Goal: Task Accomplishment & Management: Manage account settings

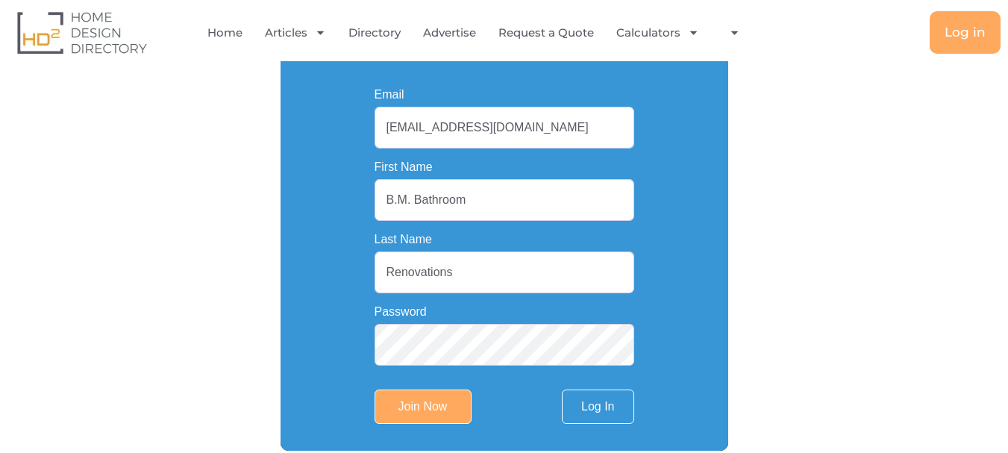
scroll to position [522, 0]
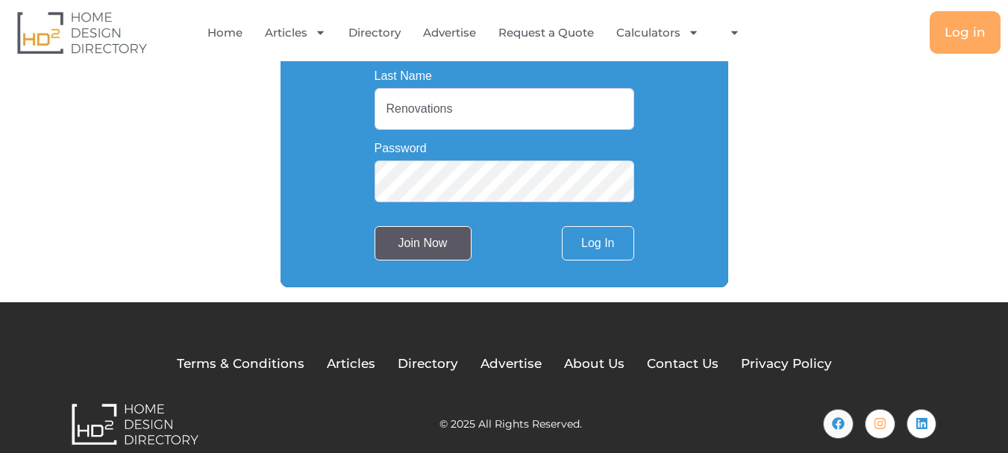
click at [427, 240] on input "Join Now" at bounding box center [423, 243] width 97 height 34
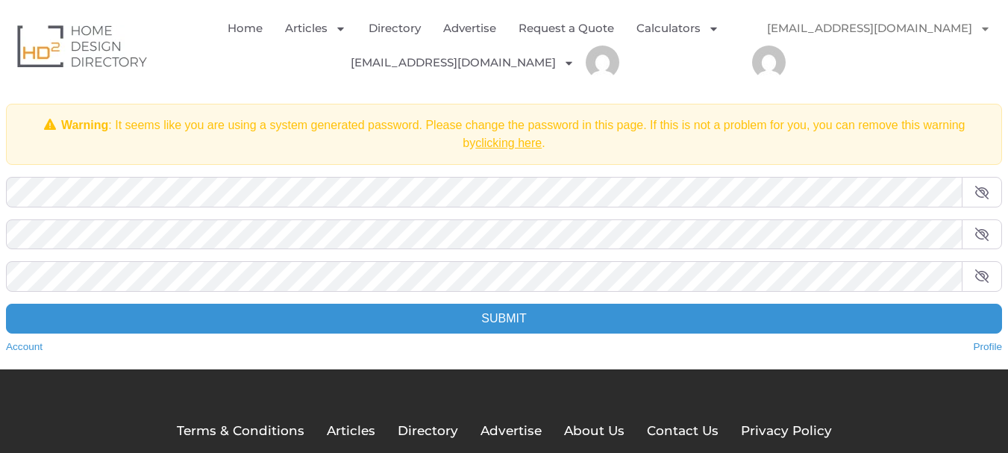
scroll to position [75, 0]
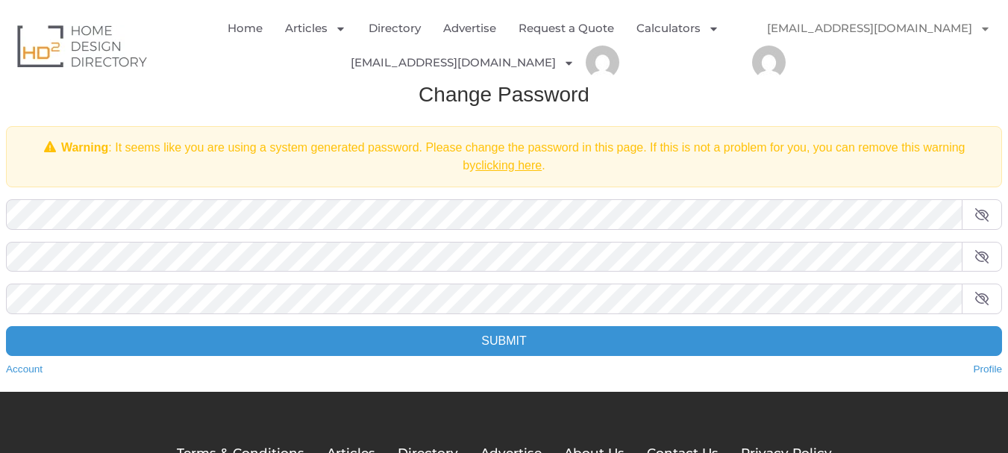
click at [982, 214] on icon at bounding box center [982, 215] width 15 height 12
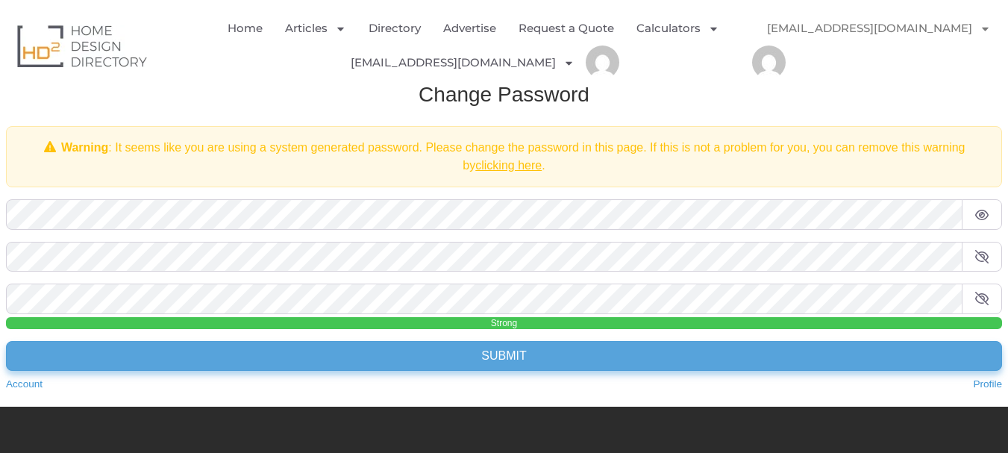
click at [507, 357] on input "Submit" at bounding box center [504, 356] width 996 height 30
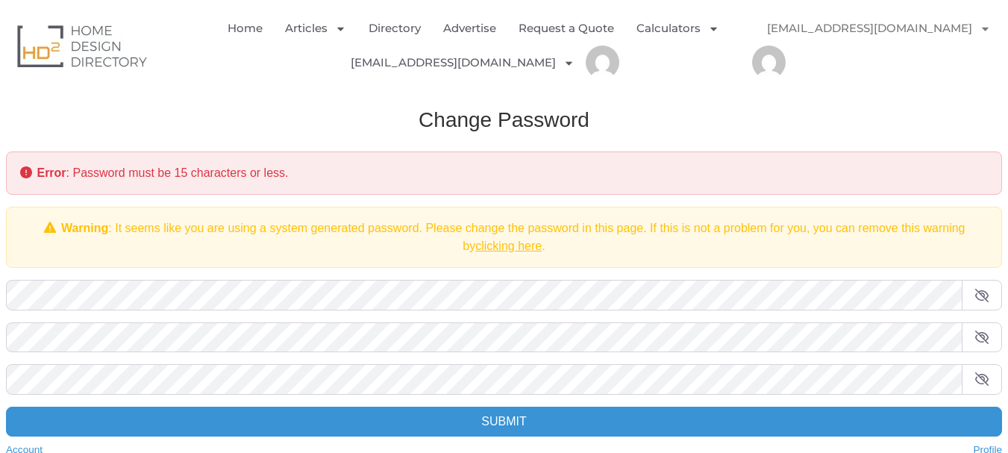
scroll to position [241, 0]
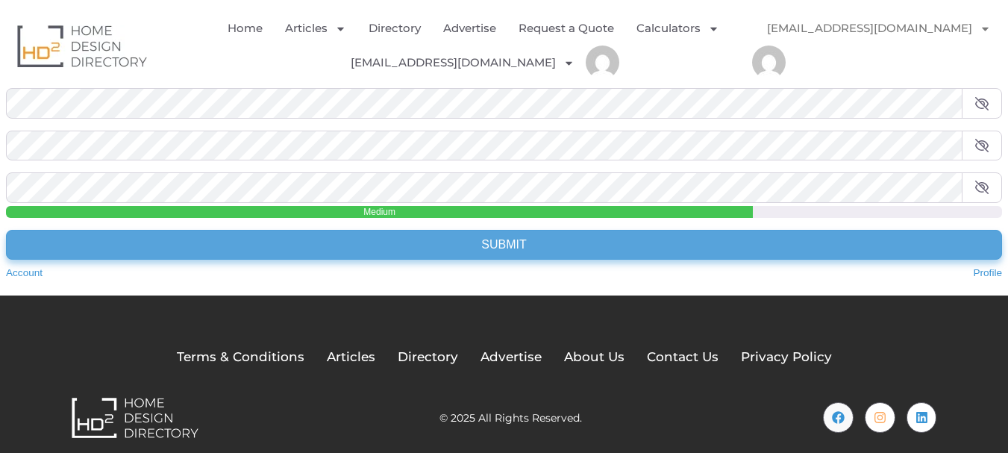
click at [416, 240] on input "Submit" at bounding box center [504, 245] width 996 height 30
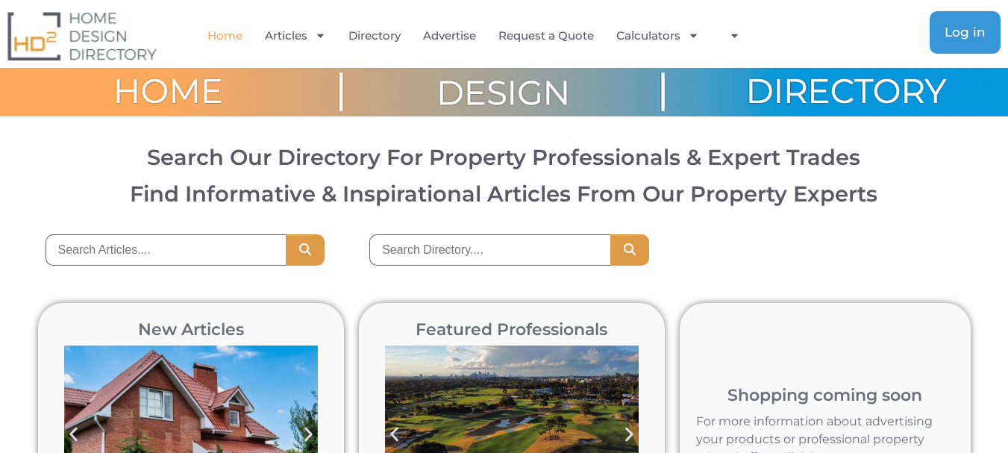
click at [966, 31] on span "Log in" at bounding box center [965, 32] width 41 height 13
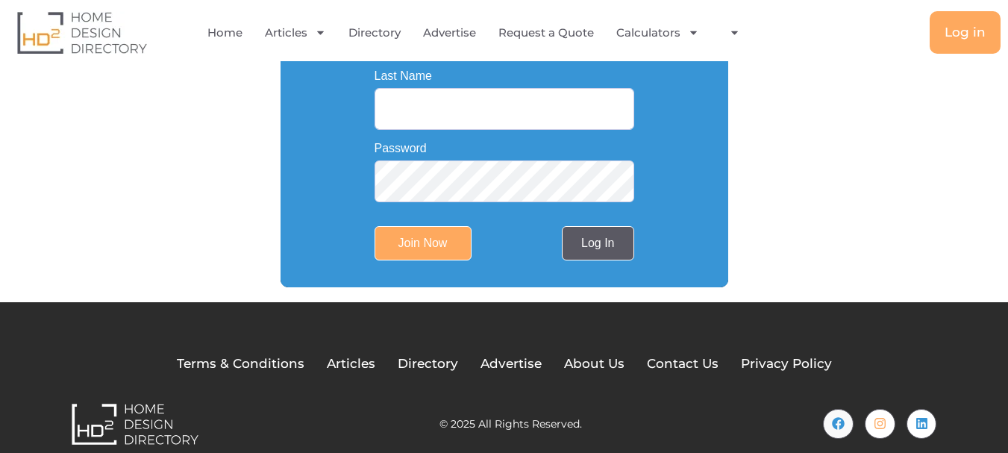
type input "bmbathroomrenovationss@gmail.com"
click at [621, 246] on link "Log In" at bounding box center [598, 243] width 72 height 34
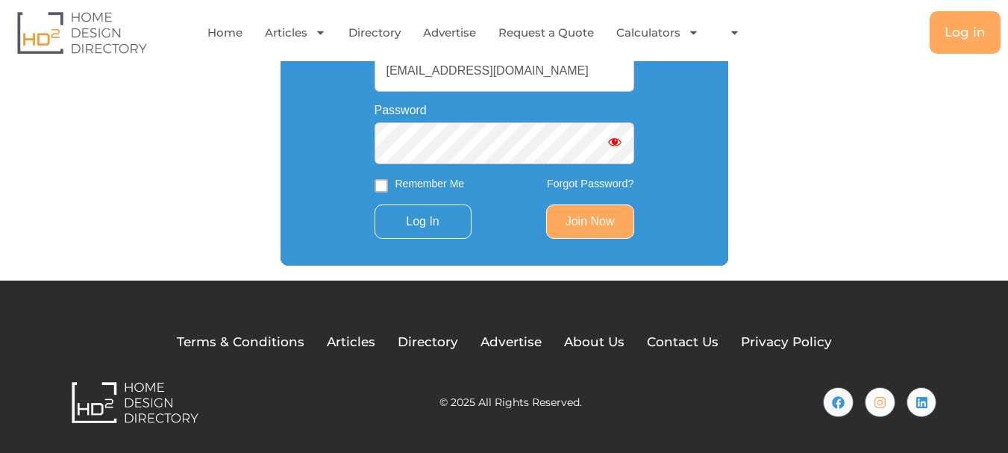
scroll to position [343, 0]
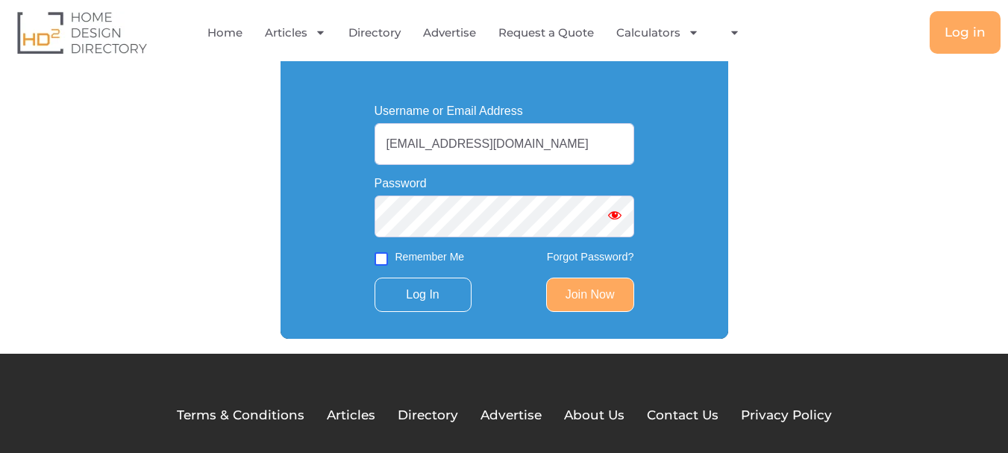
click at [381, 260] on input "Remember Me" at bounding box center [381, 258] width 13 height 13
checkbox input "true"
click at [454, 297] on input "Log In" at bounding box center [423, 295] width 97 height 34
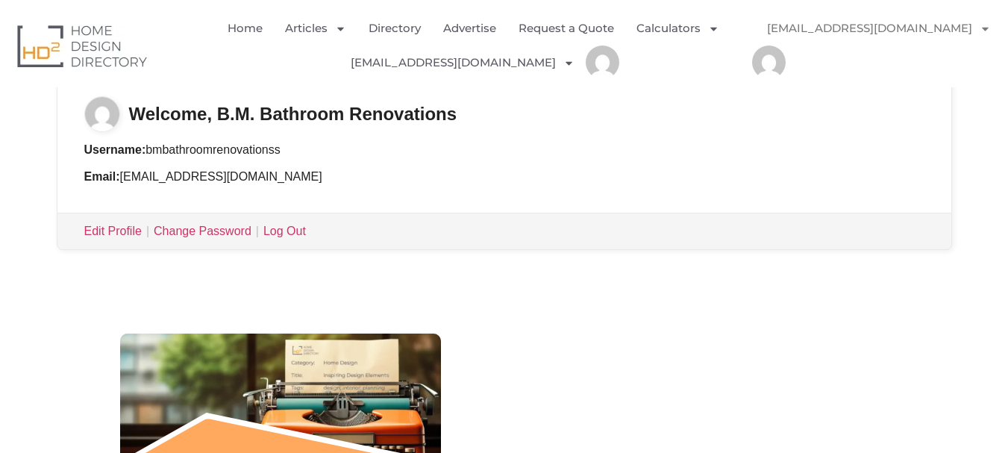
scroll to position [224, 0]
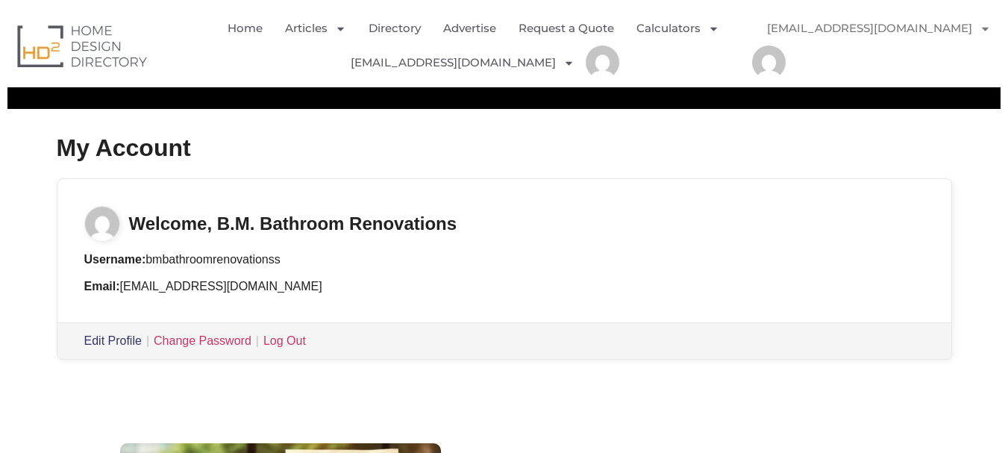
click at [99, 336] on link "Edit Profile" at bounding box center [112, 340] width 57 height 13
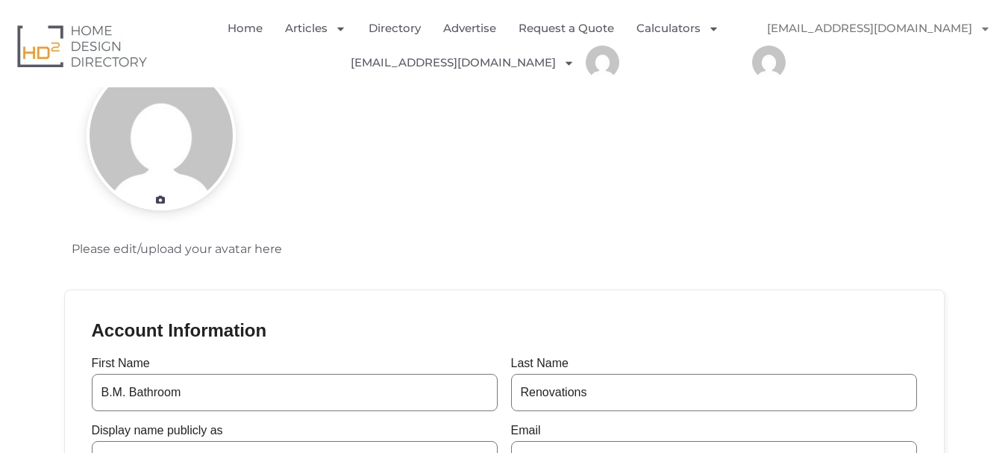
scroll to position [75, 0]
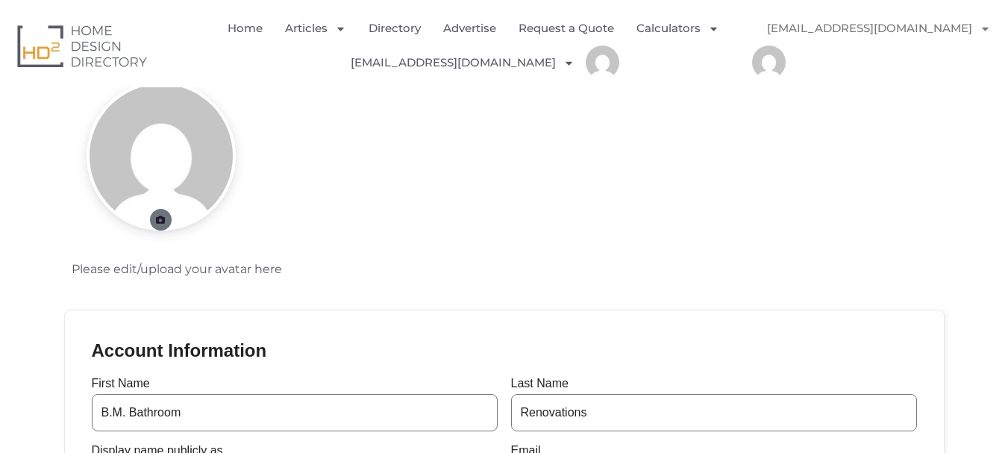
click at [155, 219] on icon at bounding box center [160, 220] width 11 height 9
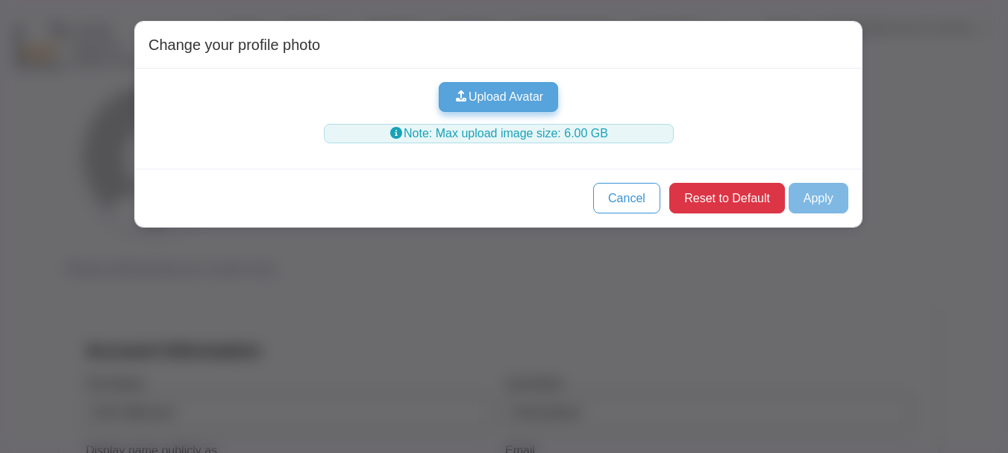
click at [534, 89] on button "Upload Avatar" at bounding box center [499, 97] width 120 height 30
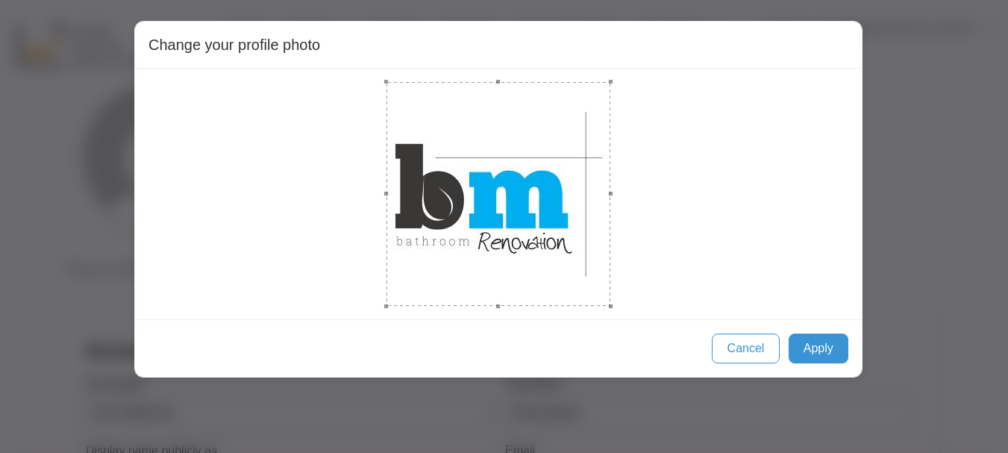
drag, startPoint x: 500, startPoint y: 196, endPoint x: 613, endPoint y: 369, distance: 207.6
click at [613, 369] on div "Change your profile photo Cancel Apply" at bounding box center [498, 199] width 728 height 357
click at [824, 343] on button "Apply" at bounding box center [819, 349] width 60 height 30
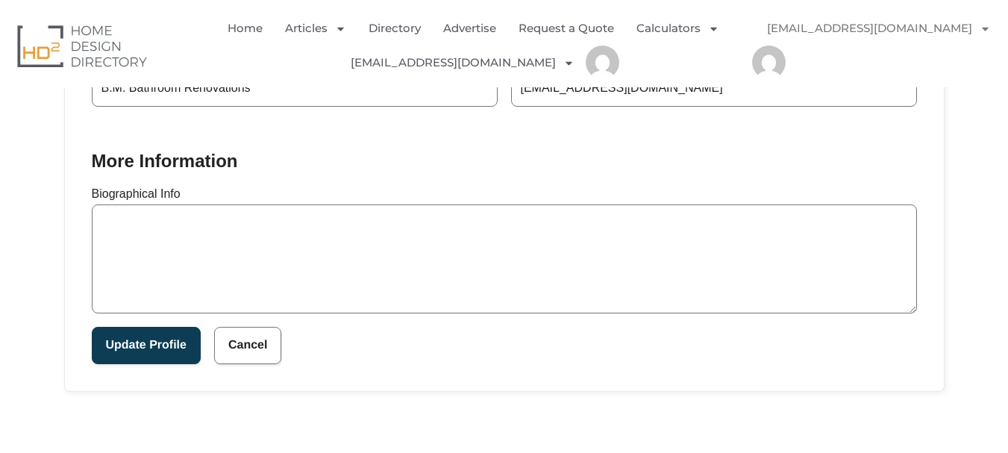
scroll to position [522, 0]
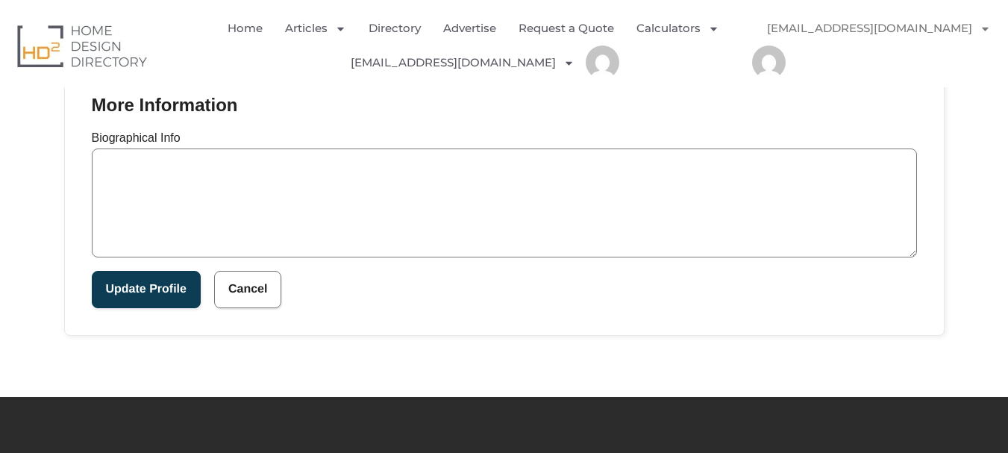
click at [339, 243] on textarea "Biographical Info" at bounding box center [504, 202] width 825 height 109
paste textarea "B.M. Bathroom Renovations' Trusted Bathroom, Kitchen, and Laundry Renovators Wi…"
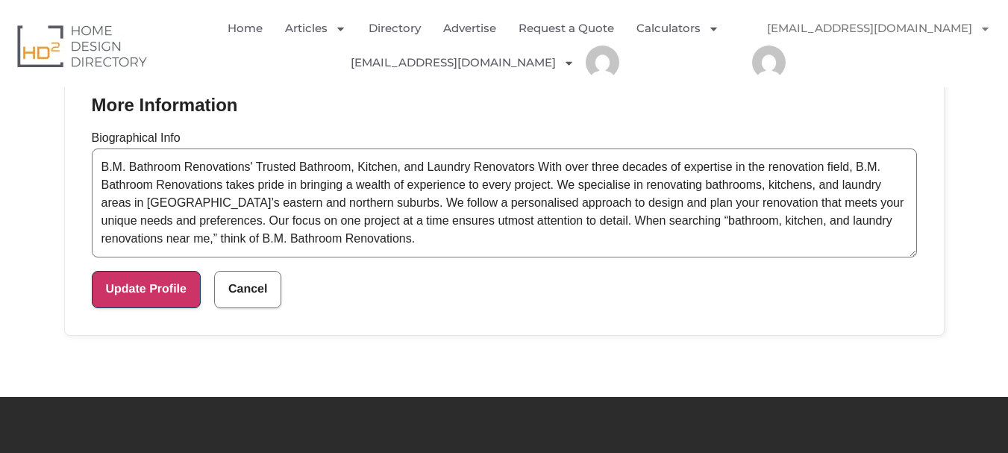
type textarea "B.M. Bathroom Renovations' Trusted Bathroom, Kitchen, and Laundry Renovators Wi…"
click at [133, 284] on button "Update Profile" at bounding box center [146, 289] width 109 height 37
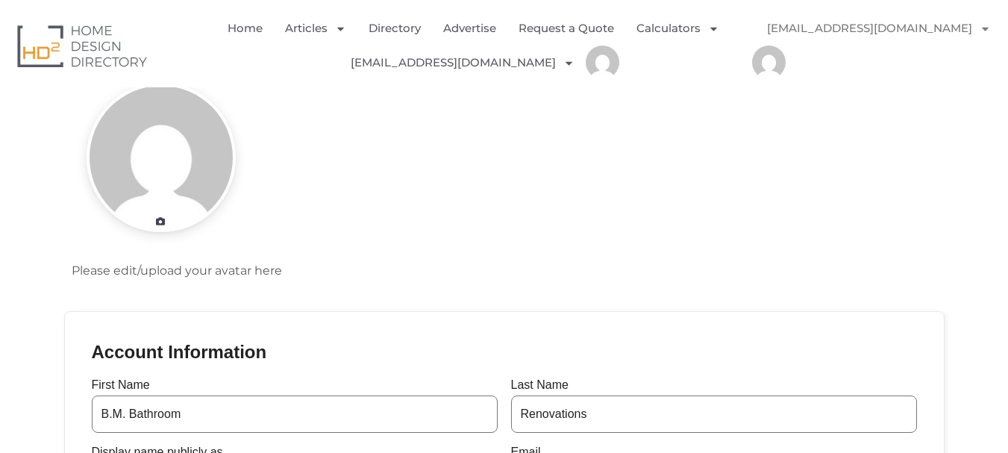
scroll to position [0, 0]
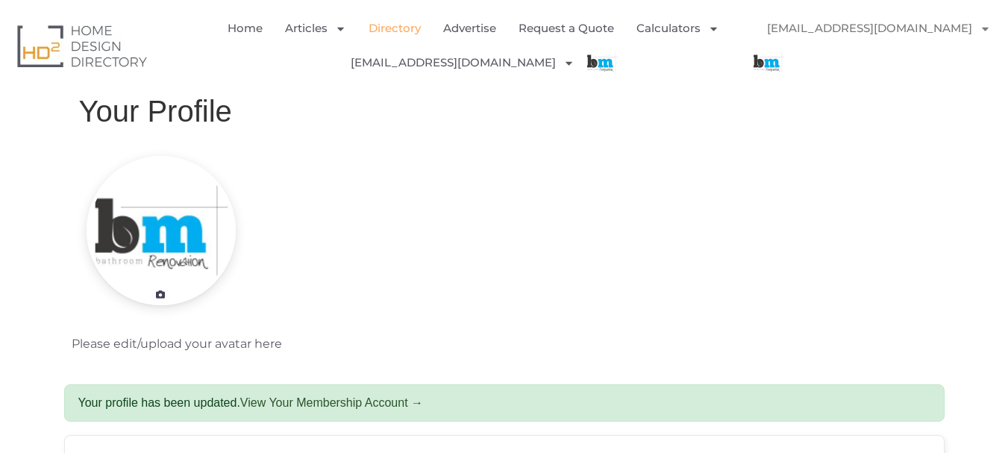
click at [391, 25] on link "Directory" at bounding box center [395, 28] width 52 height 34
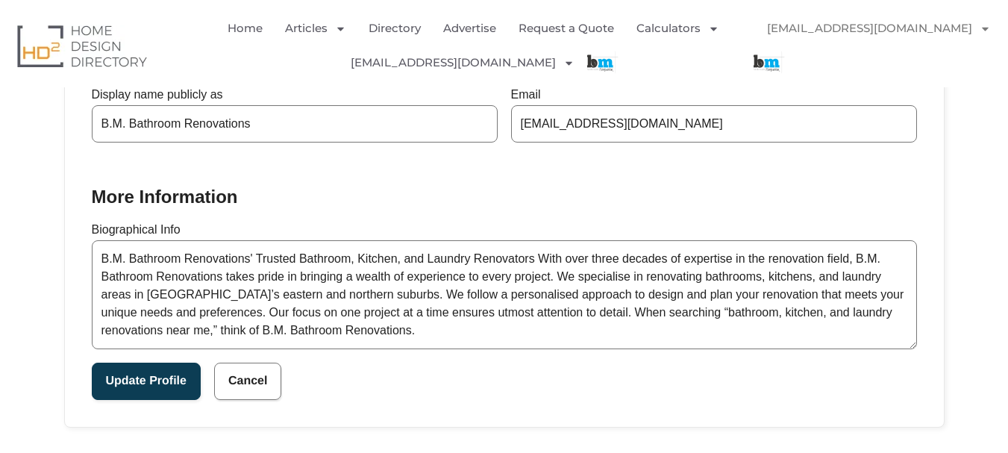
scroll to position [690, 0]
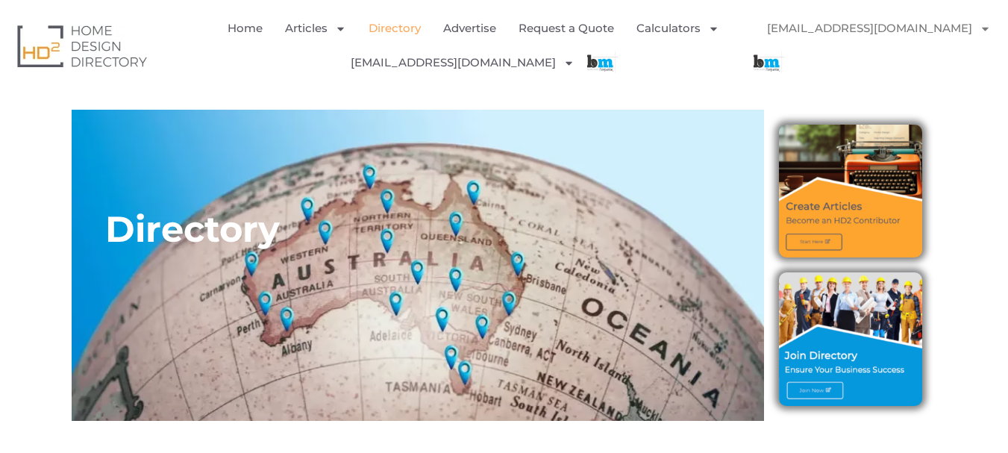
click at [384, 30] on link "Directory" at bounding box center [395, 28] width 52 height 34
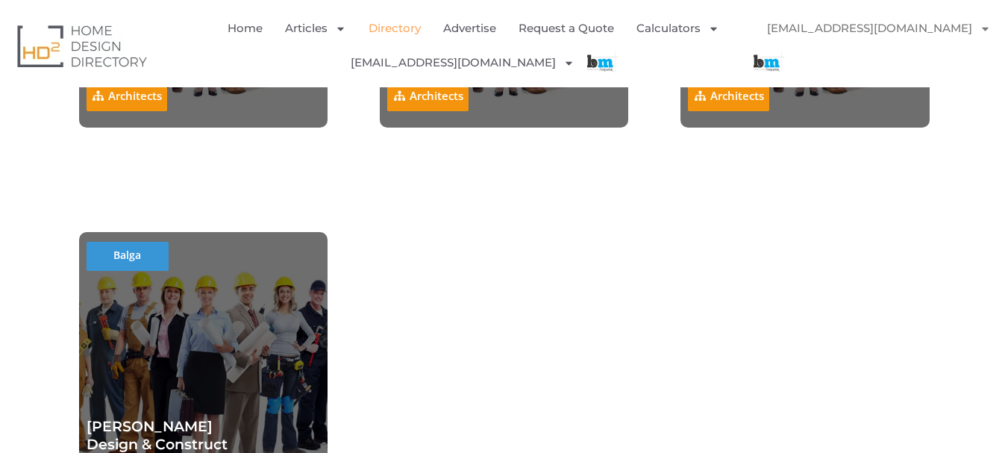
scroll to position [13260, 0]
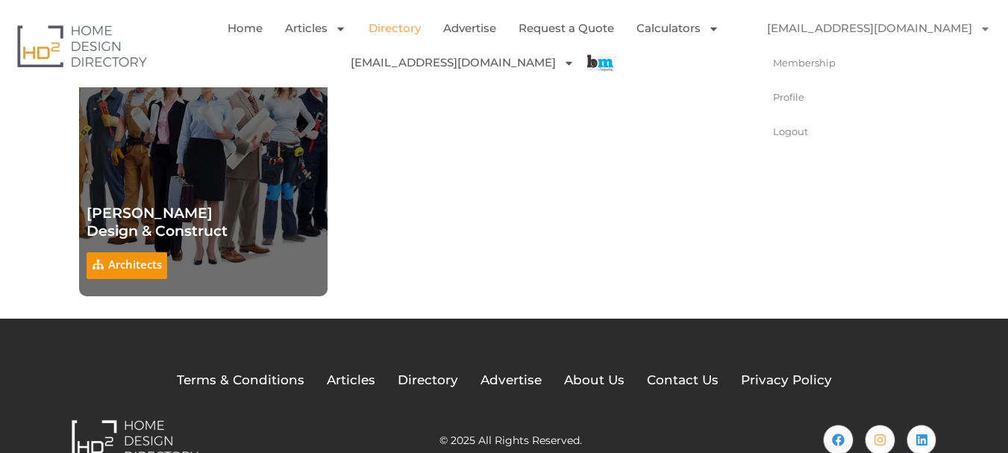
click at [828, 25] on link "[EMAIL_ADDRESS][DOMAIN_NAME]" at bounding box center [879, 28] width 254 height 34
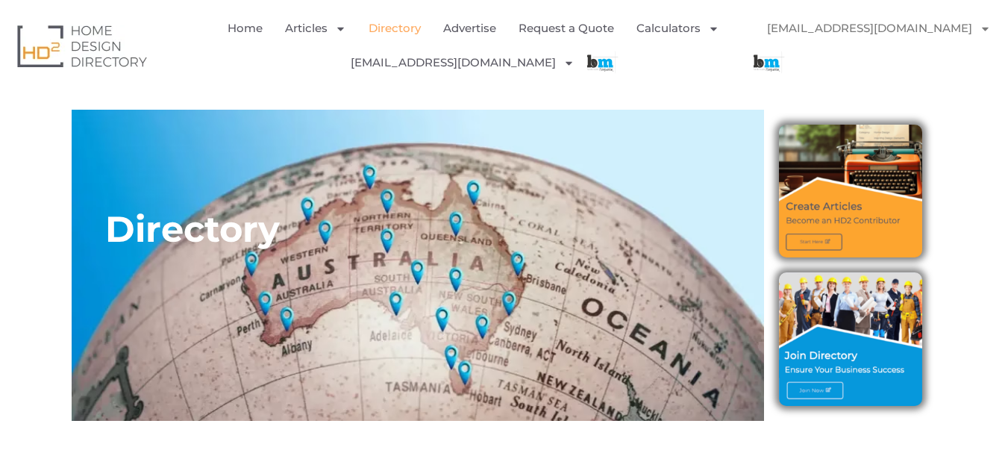
click at [829, 28] on link "[EMAIL_ADDRESS][DOMAIN_NAME]" at bounding box center [879, 28] width 254 height 34
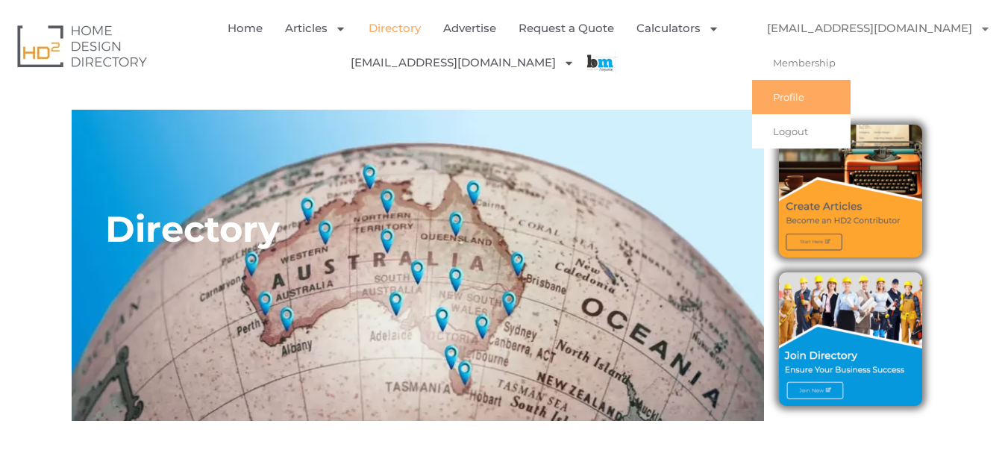
click at [813, 90] on link "Profile" at bounding box center [801, 97] width 99 height 34
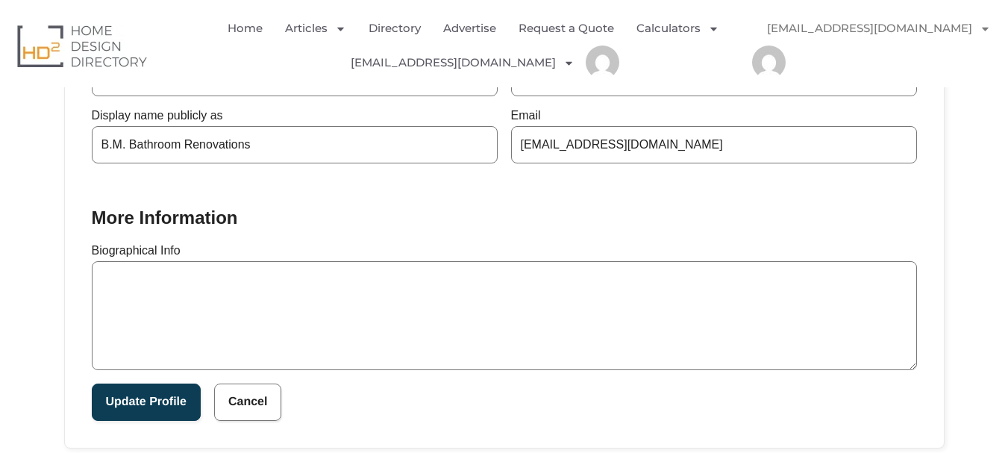
scroll to position [448, 0]
